Goal: Browse casually

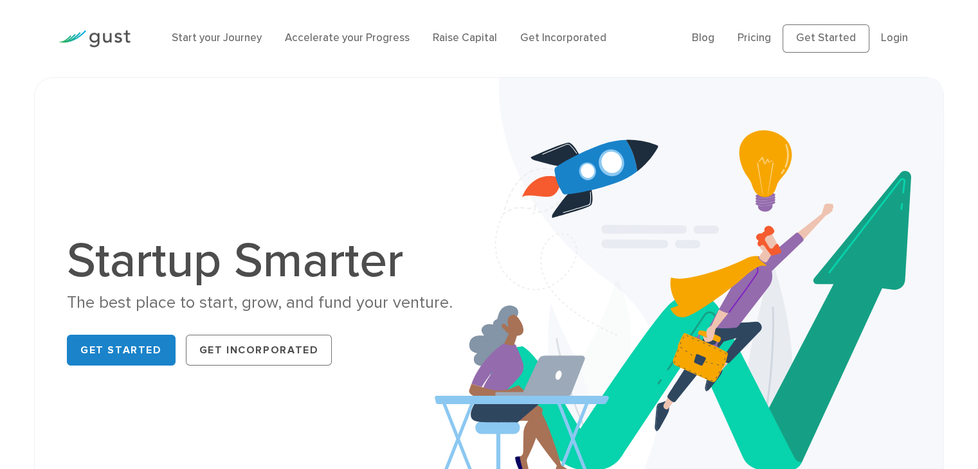
click at [411, 113] on div "Startup Smarter The best place to start, grow, and fund your venture. Get Start…" at bounding box center [488, 304] width 863 height 388
click at [246, 311] on div "The best place to start, grow, and fund your venture." at bounding box center [273, 303] width 412 height 22
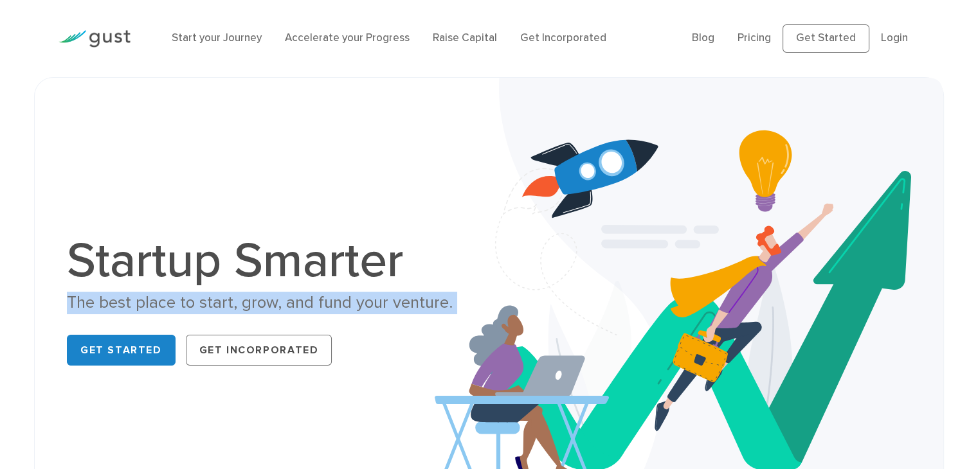
click at [246, 311] on div "The best place to start, grow, and fund your venture." at bounding box center [273, 303] width 412 height 22
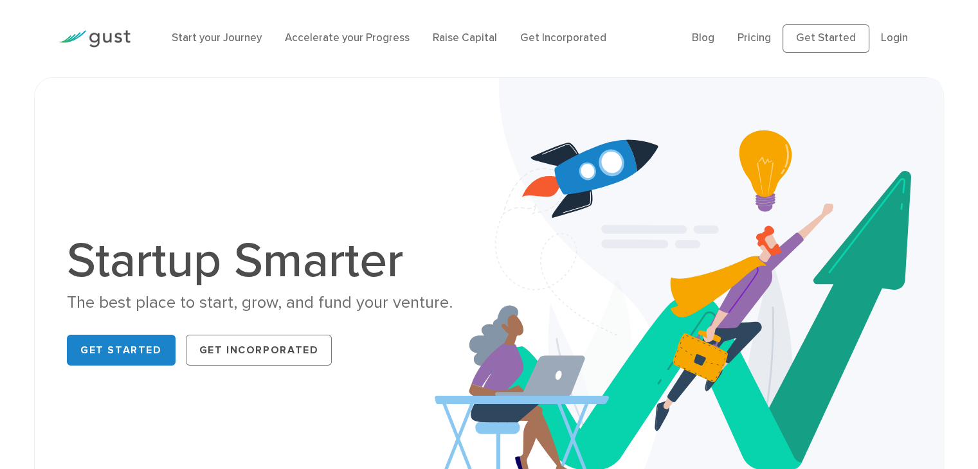
click at [296, 249] on h1 "Startup Smarter" at bounding box center [273, 261] width 412 height 49
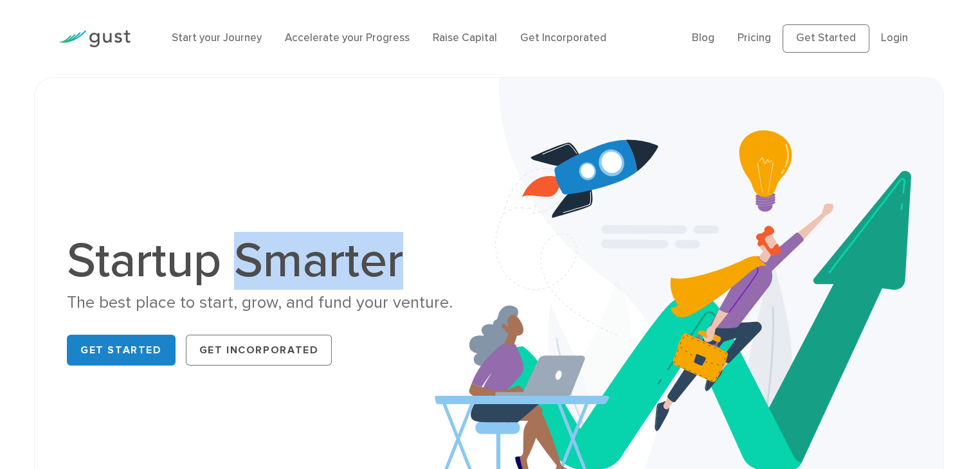
click at [296, 249] on h1 "Startup Smarter" at bounding box center [273, 261] width 412 height 49
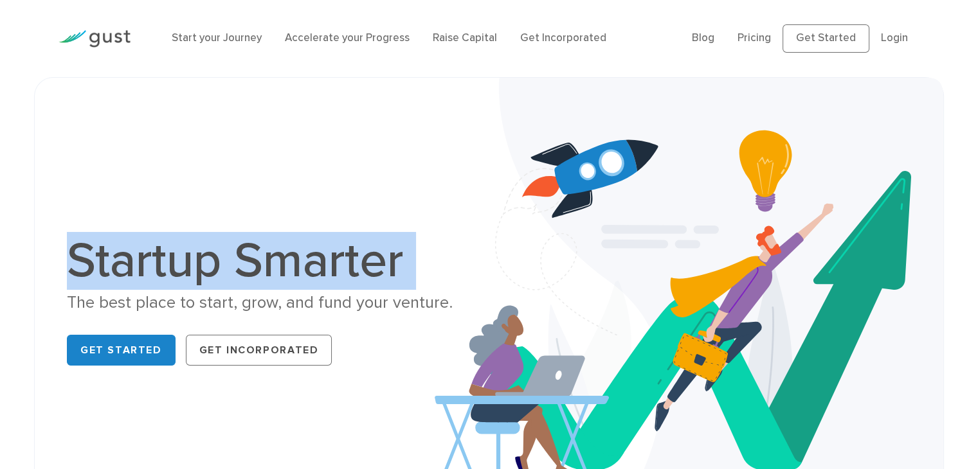
click at [296, 249] on h1 "Startup Smarter" at bounding box center [273, 261] width 412 height 49
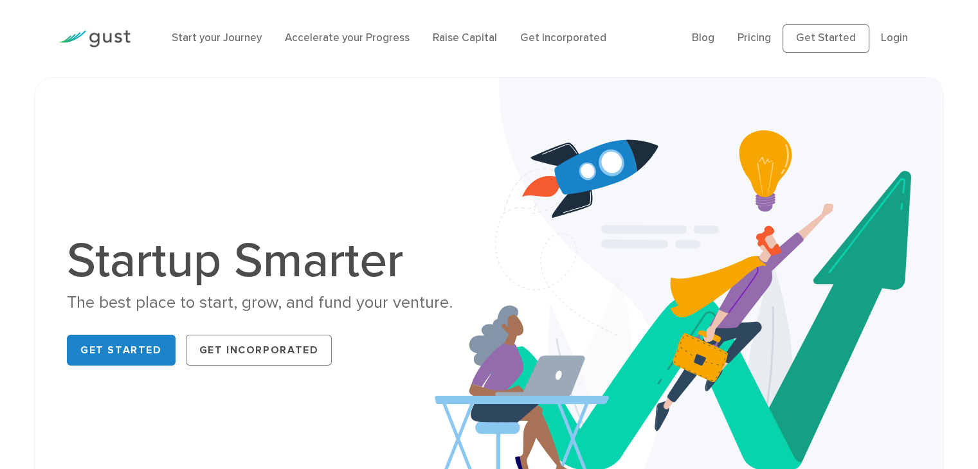
click at [274, 300] on div "The best place to start, grow, and fund your venture." at bounding box center [273, 303] width 412 height 22
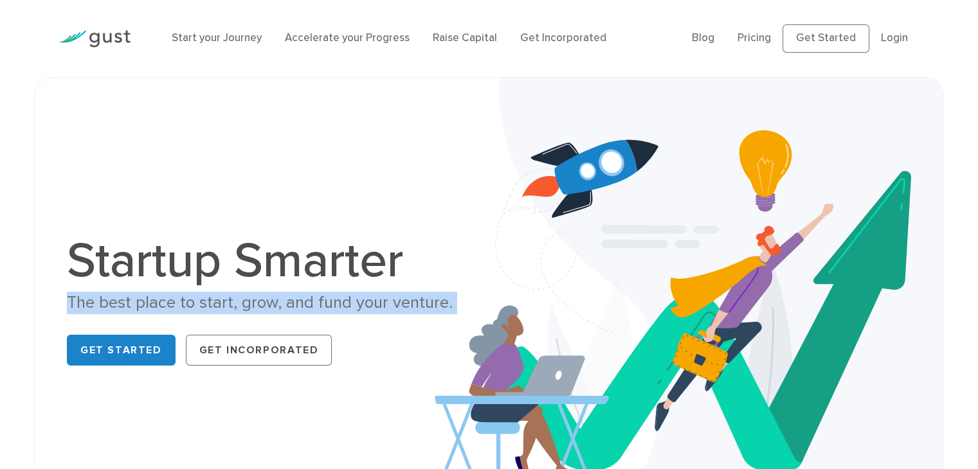
click at [274, 300] on div "The best place to start, grow, and fund your venture." at bounding box center [273, 303] width 412 height 22
click at [292, 303] on div "The best place to start, grow, and fund your venture." at bounding box center [273, 303] width 412 height 22
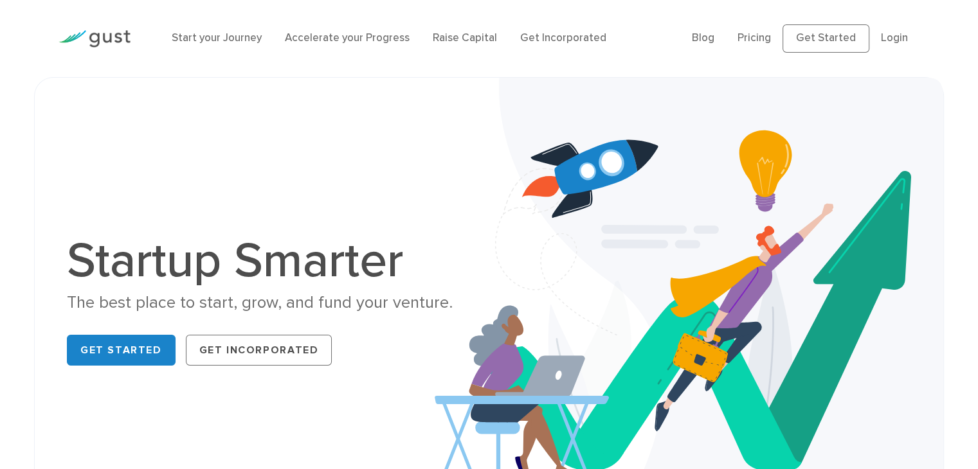
click at [321, 305] on div "The best place to start, grow, and fund your venture." at bounding box center [273, 303] width 412 height 22
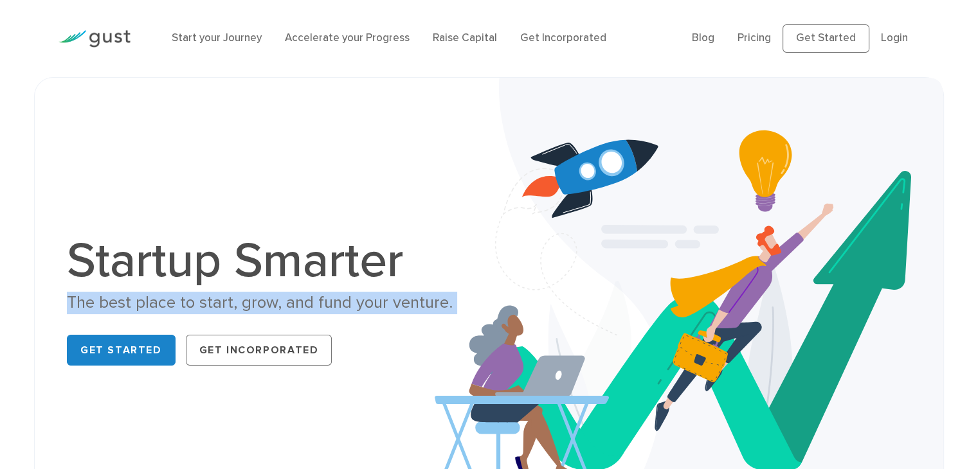
click at [321, 305] on div "The best place to start, grow, and fund your venture." at bounding box center [273, 303] width 412 height 22
click at [357, 307] on div "The best place to start, grow, and fund your venture." at bounding box center [273, 303] width 412 height 22
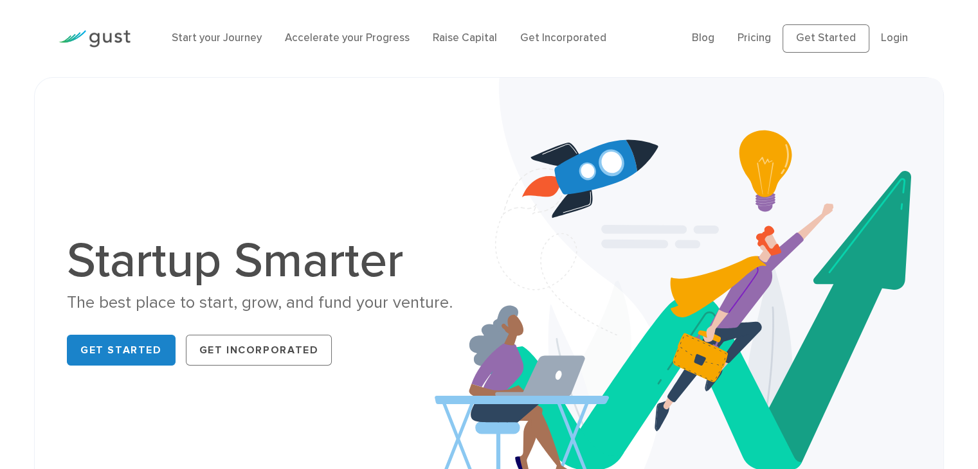
click at [357, 307] on div "The best place to start, grow, and fund your venture." at bounding box center [273, 303] width 412 height 22
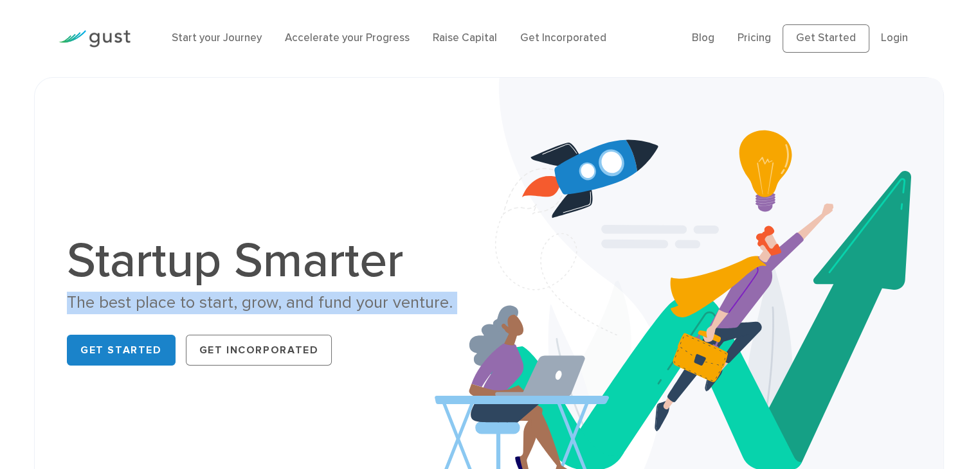
click at [357, 307] on div "The best place to start, grow, and fund your venture." at bounding box center [273, 303] width 412 height 22
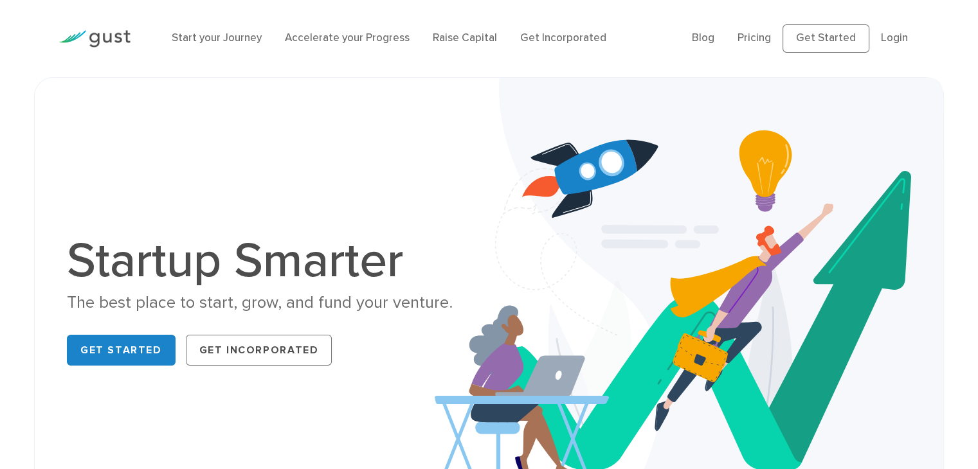
click at [306, 314] on div "Startup Smarter The best place to start, grow, and fund your venture. Get Start…" at bounding box center [273, 304] width 412 height 134
click at [281, 297] on div "The best place to start, grow, and fund your venture." at bounding box center [273, 303] width 412 height 22
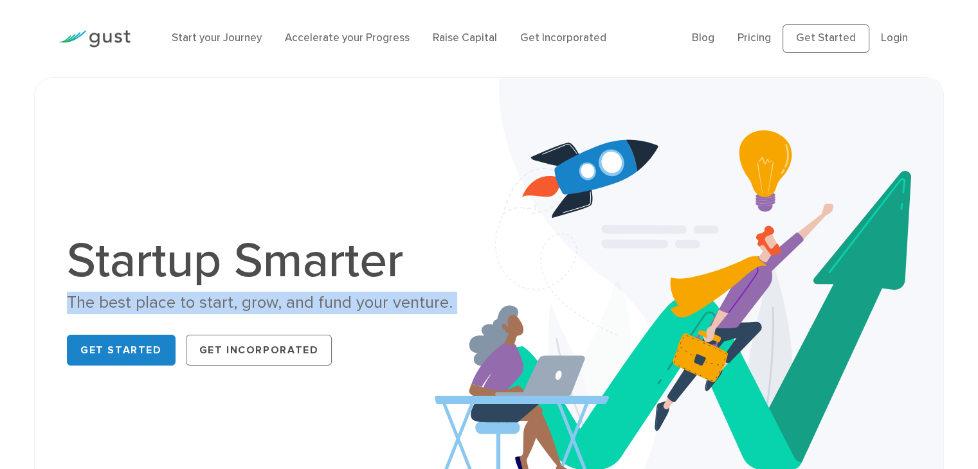
click at [281, 297] on div "The best place to start, grow, and fund your venture." at bounding box center [273, 303] width 412 height 22
click at [306, 309] on div "The best place to start, grow, and fund your venture." at bounding box center [273, 303] width 412 height 22
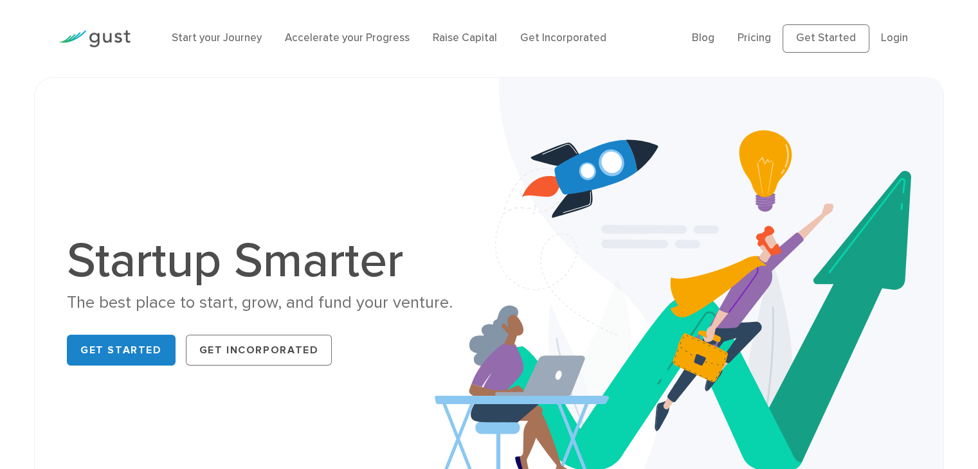
click at [322, 310] on div "The best place to start, grow, and fund your venture." at bounding box center [273, 303] width 412 height 22
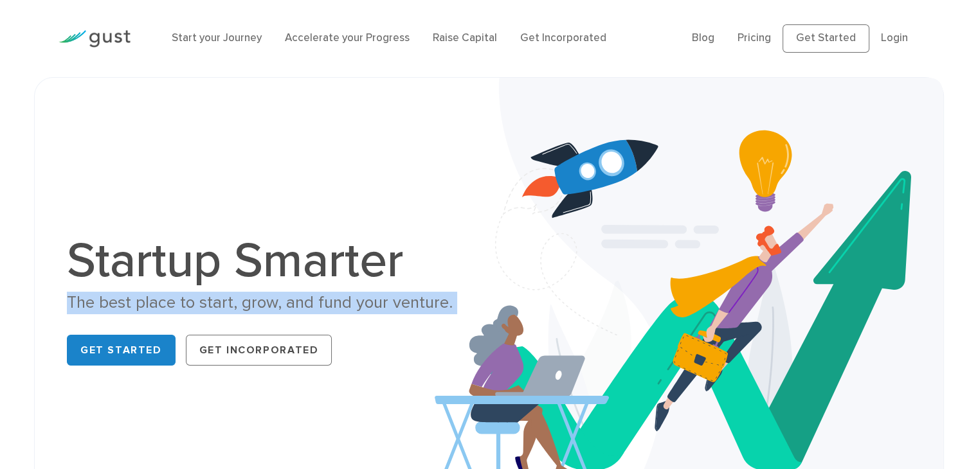
click at [322, 310] on div "The best place to start, grow, and fund your venture." at bounding box center [273, 303] width 412 height 22
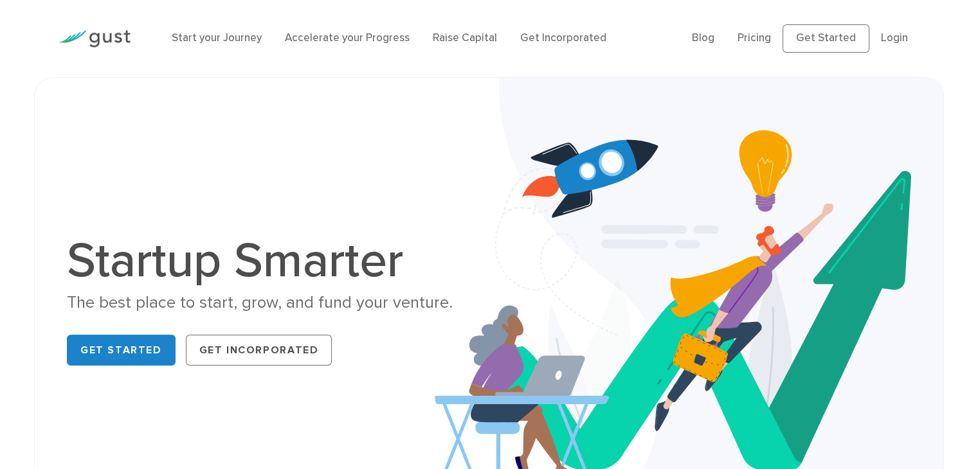
click at [309, 265] on h1 "Startup Smarter" at bounding box center [273, 261] width 412 height 49
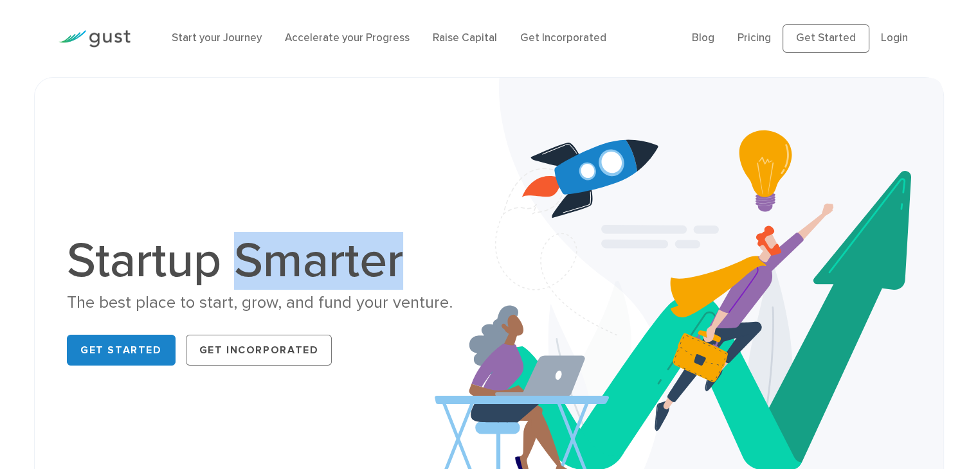
click at [309, 265] on h1 "Startup Smarter" at bounding box center [273, 261] width 412 height 49
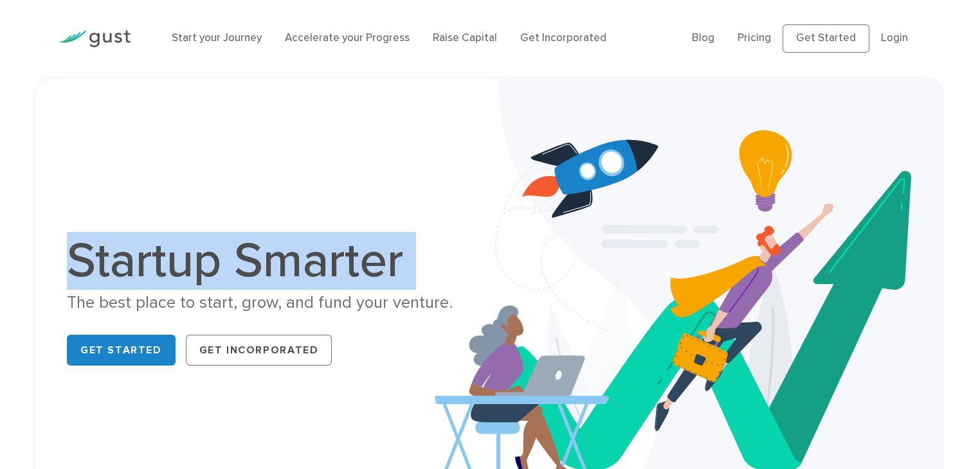
click at [309, 265] on h1 "Startup Smarter" at bounding box center [273, 261] width 412 height 49
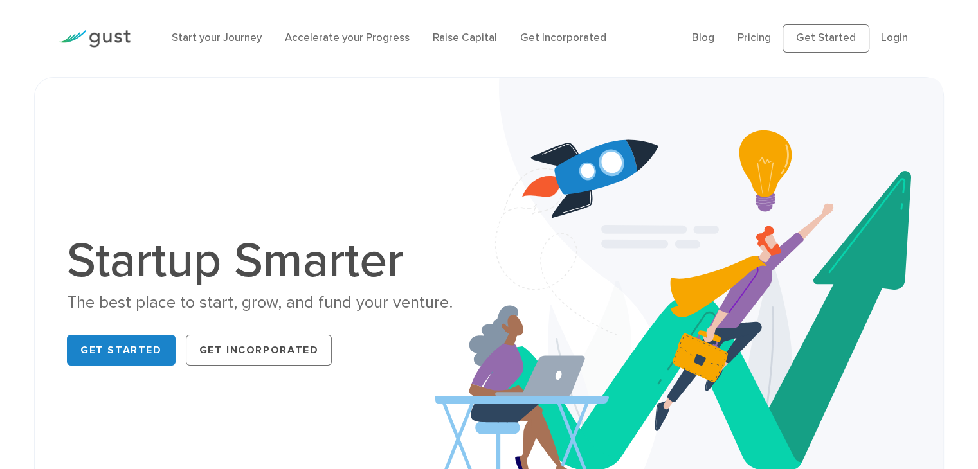
click at [306, 305] on div "The best place to start, grow, and fund your venture." at bounding box center [273, 303] width 412 height 22
click at [310, 307] on div "The best place to start, grow, and fund your venture." at bounding box center [273, 303] width 412 height 22
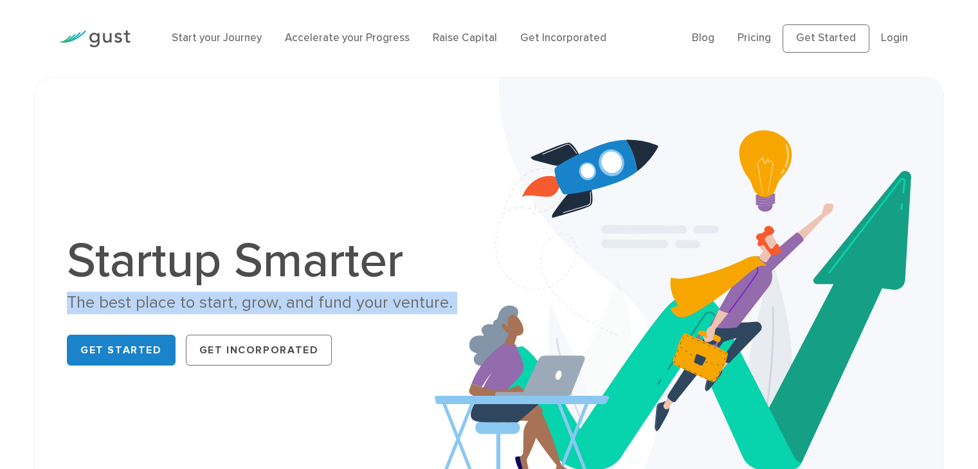
click at [310, 307] on div "The best place to start, grow, and fund your venture." at bounding box center [273, 303] width 412 height 22
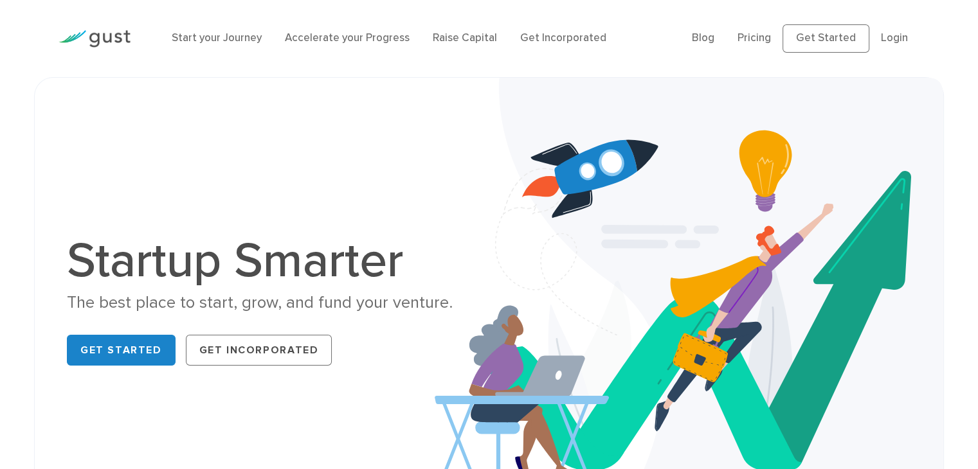
click at [292, 265] on h1 "Startup Smarter" at bounding box center [273, 261] width 412 height 49
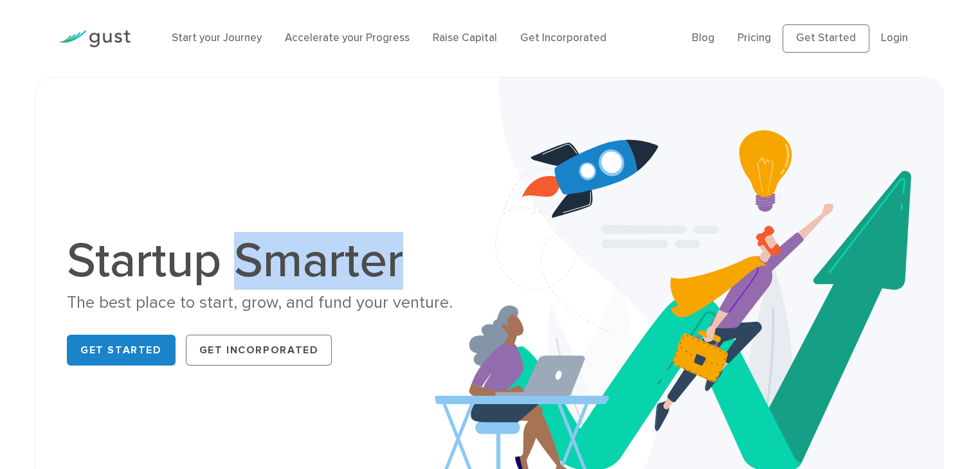
click at [292, 265] on h1 "Startup Smarter" at bounding box center [273, 261] width 412 height 49
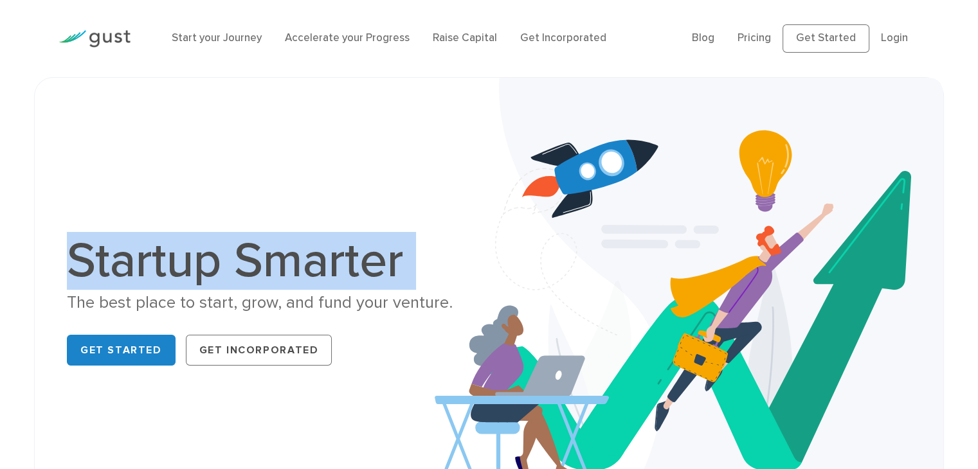
click at [292, 265] on h1 "Startup Smarter" at bounding box center [273, 261] width 412 height 49
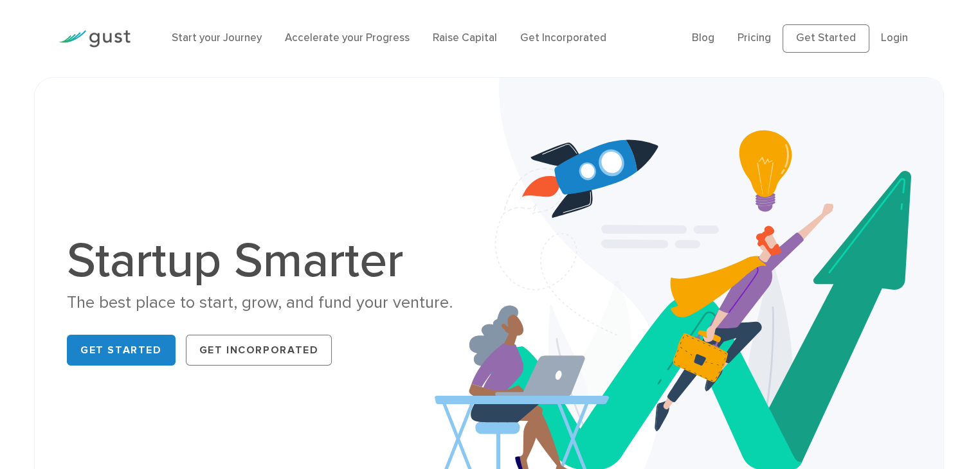
click at [303, 312] on div "The best place to start, grow, and fund your venture." at bounding box center [273, 303] width 412 height 22
click at [337, 306] on div "The best place to start, grow, and fund your venture." at bounding box center [273, 303] width 412 height 22
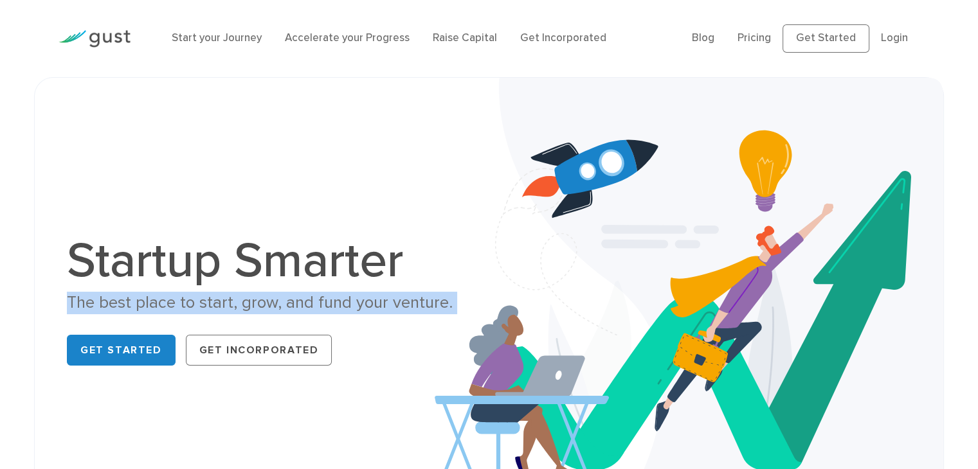
click at [337, 306] on div "The best place to start, grow, and fund your venture." at bounding box center [273, 303] width 412 height 22
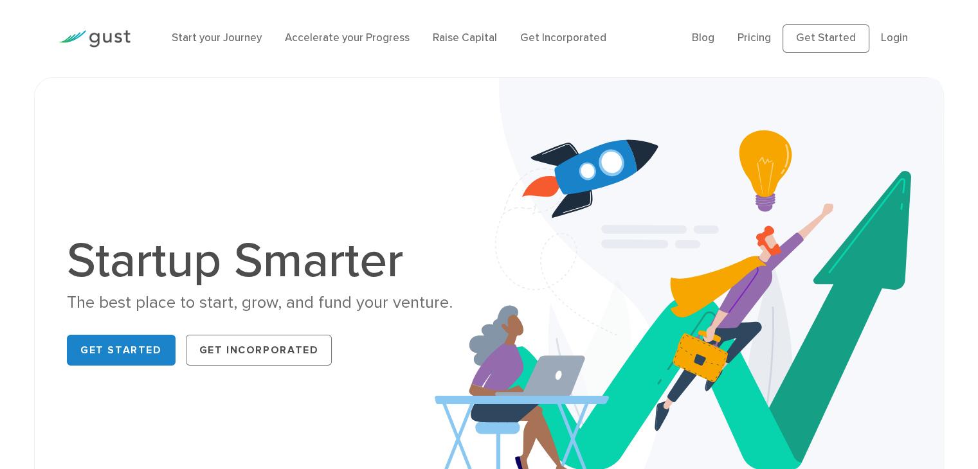
click at [298, 268] on h1 "Startup Smarter" at bounding box center [273, 261] width 412 height 49
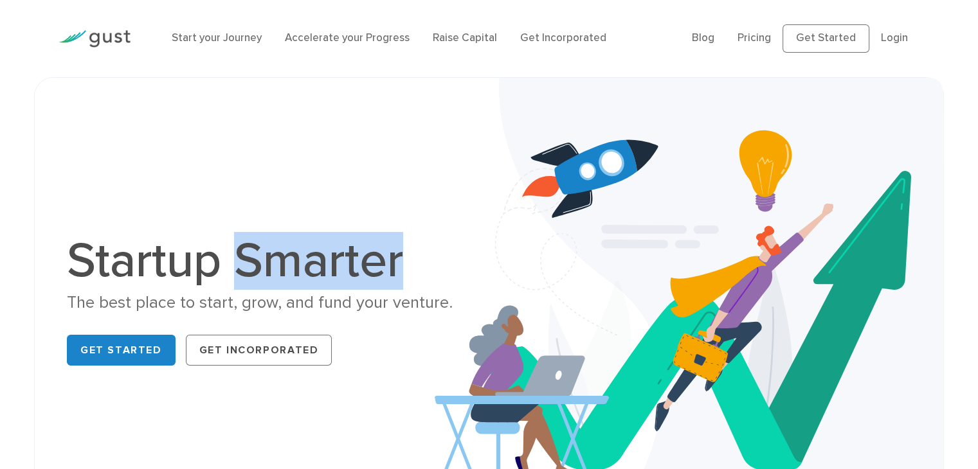
click at [298, 268] on h1 "Startup Smarter" at bounding box center [273, 261] width 412 height 49
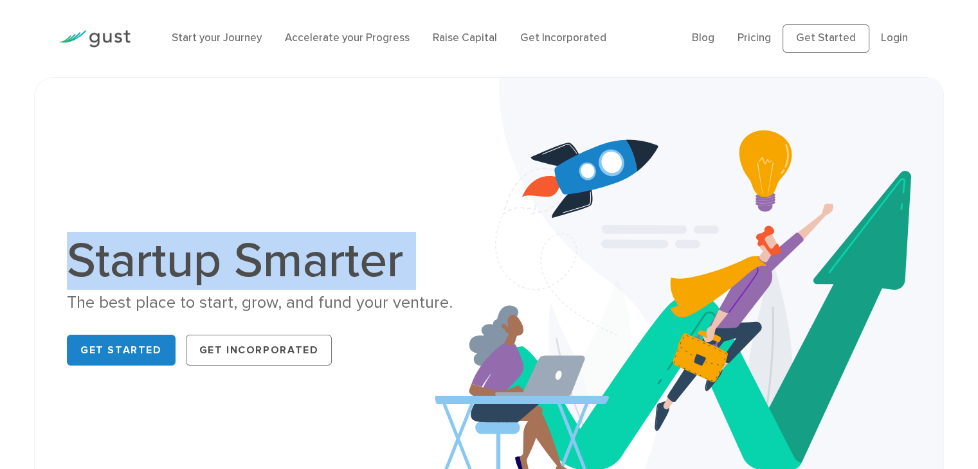
click at [298, 268] on h1 "Startup Smarter" at bounding box center [273, 261] width 412 height 49
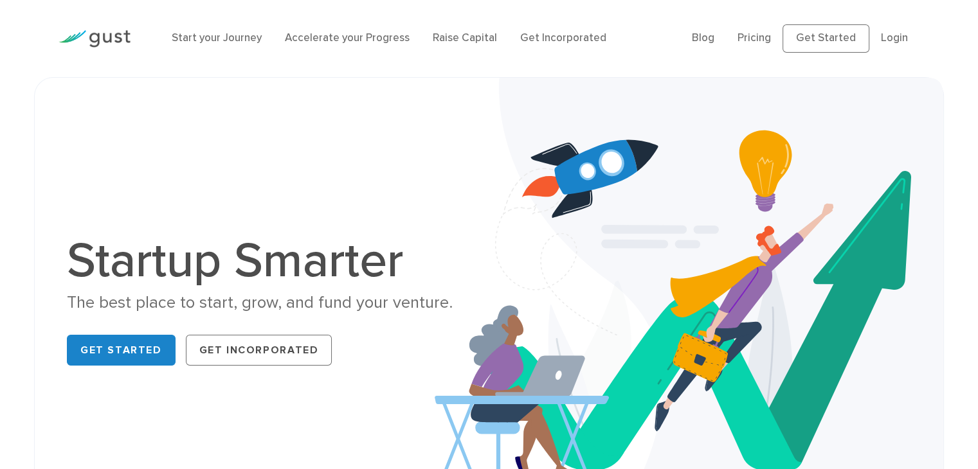
click at [269, 300] on div "The best place to start, grow, and fund your venture." at bounding box center [273, 303] width 412 height 22
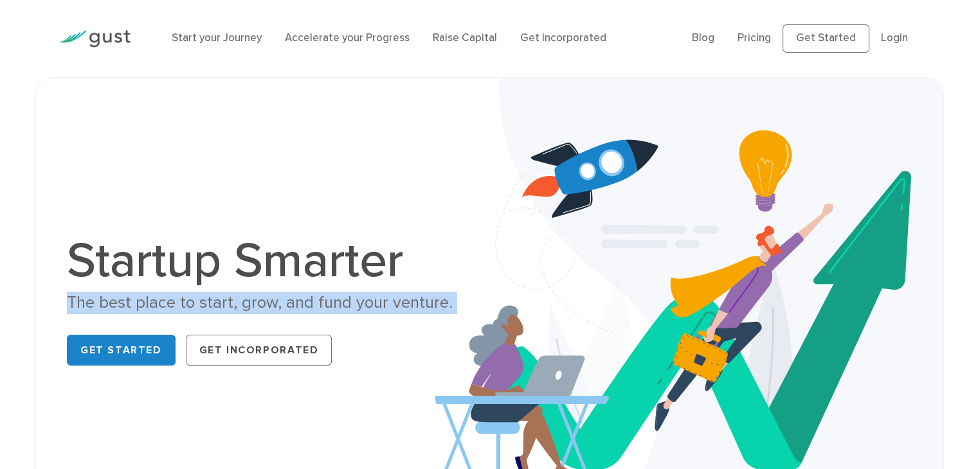
click at [269, 300] on div "The best place to start, grow, and fund your venture." at bounding box center [273, 303] width 412 height 22
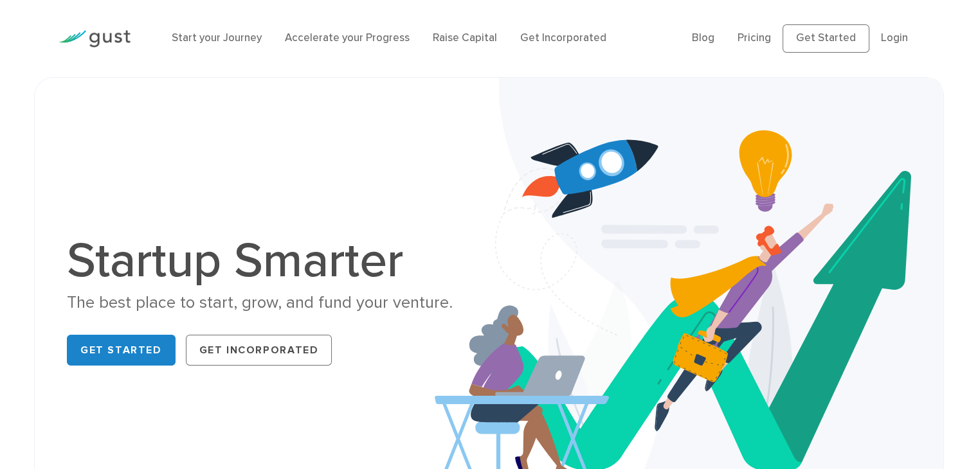
click at [259, 260] on h1 "Startup Smarter" at bounding box center [273, 261] width 412 height 49
click at [336, 111] on div "Startup Smarter The best place to start, grow, and fund your venture. Get Start…" at bounding box center [488, 304] width 863 height 388
